Goal: Information Seeking & Learning: Learn about a topic

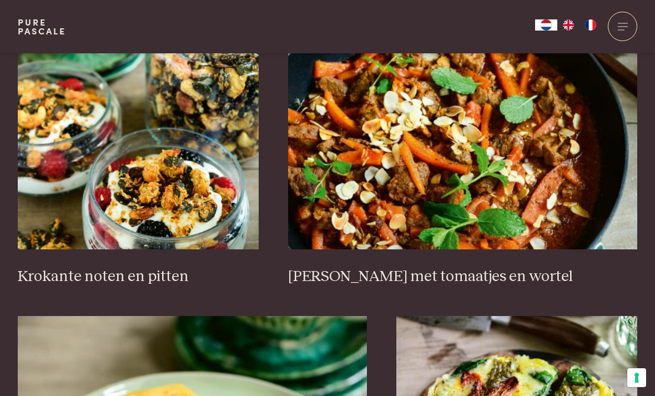
click at [549, 189] on img at bounding box center [462, 138] width 349 height 222
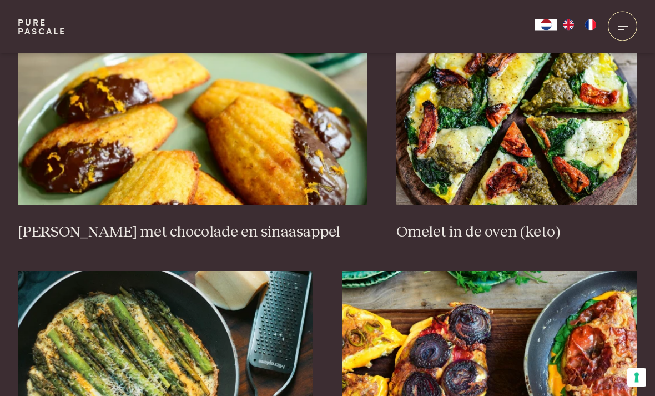
scroll to position [1064, 0]
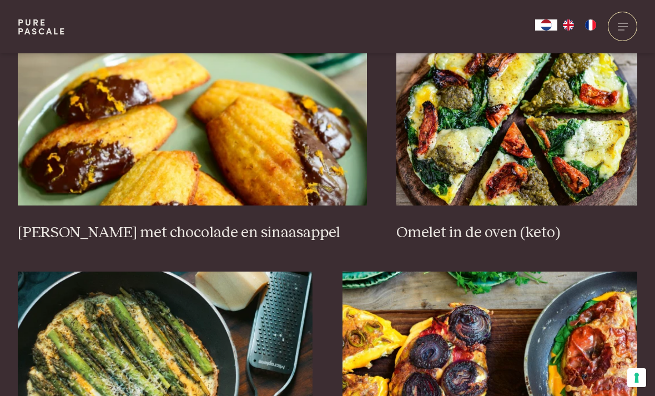
click at [518, 166] on img at bounding box center [516, 94] width 241 height 222
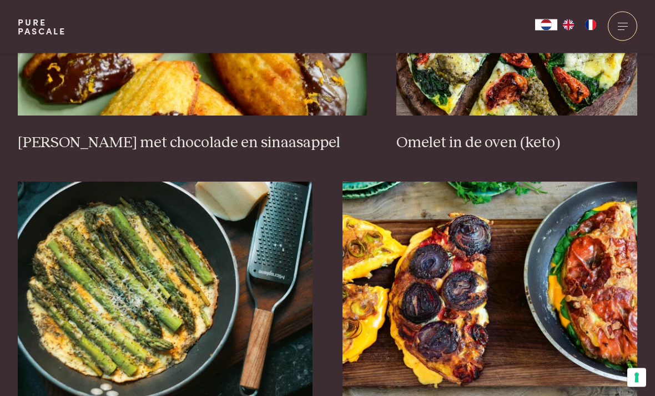
scroll to position [1158, 0]
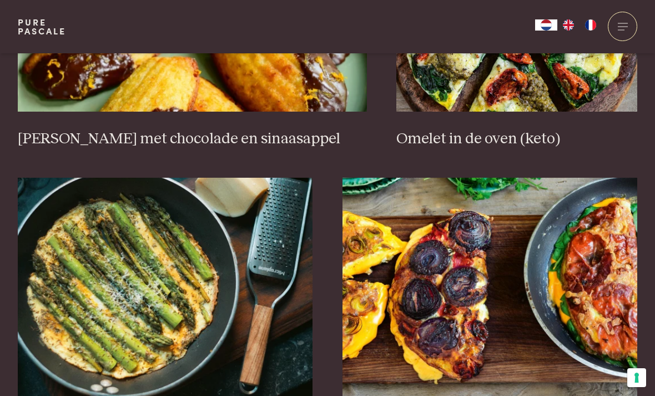
click at [159, 256] on img at bounding box center [165, 289] width 295 height 222
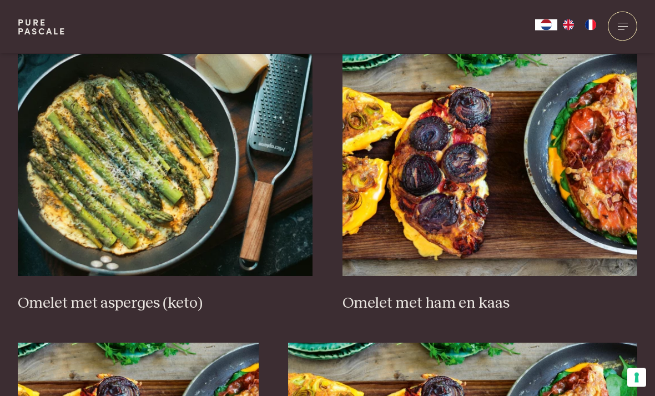
scroll to position [1288, 0]
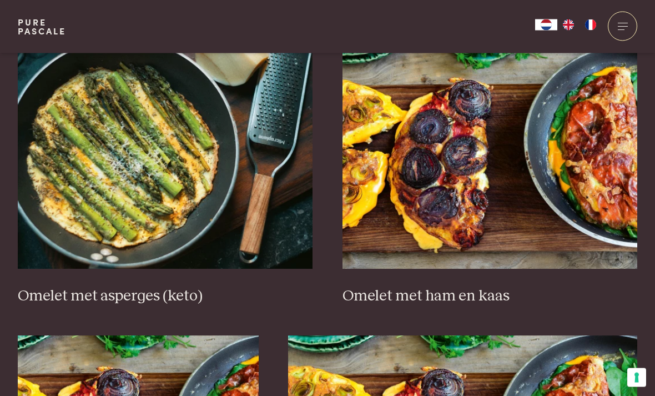
click at [609, 172] on img at bounding box center [489, 158] width 295 height 222
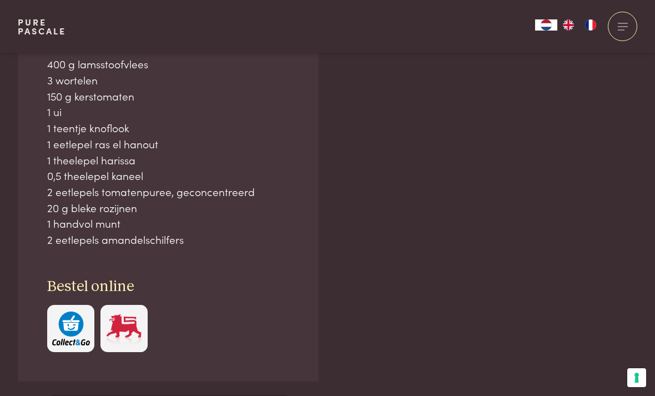
scroll to position [774, 0]
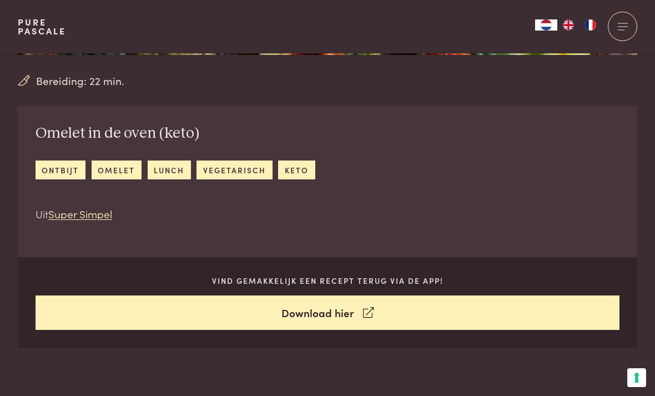
scroll to position [366, 0]
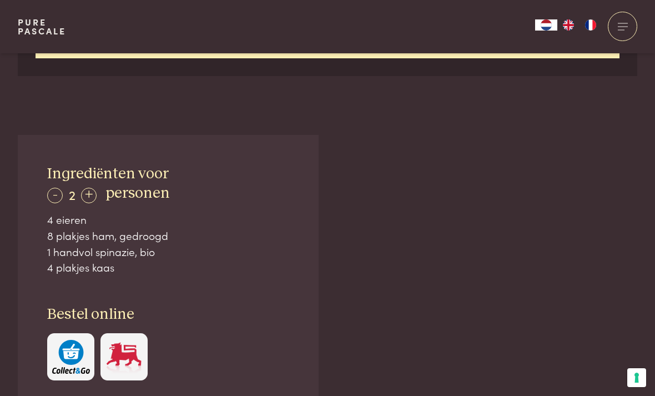
scroll to position [640, 0]
